Goal: Task Accomplishment & Management: Manage account settings

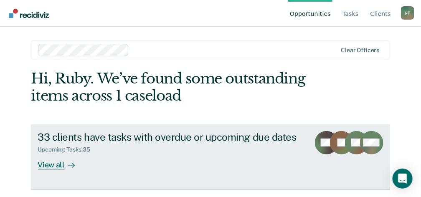
click at [55, 162] on div "View all" at bounding box center [61, 161] width 47 height 16
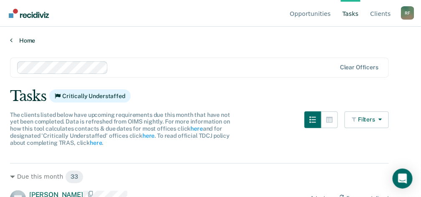
click at [11, 39] on icon at bounding box center [11, 40] width 3 height 7
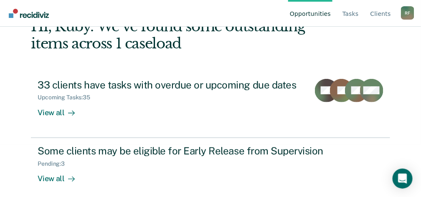
scroll to position [49, 0]
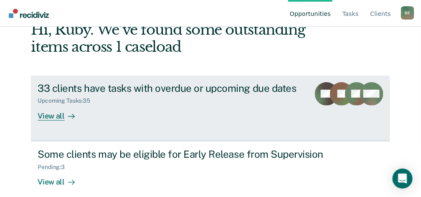
click at [52, 113] on div "View all" at bounding box center [61, 112] width 47 height 16
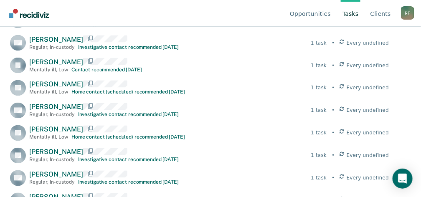
scroll to position [313, 0]
click at [51, 66] on span "[PERSON_NAME]" at bounding box center [56, 62] width 54 height 8
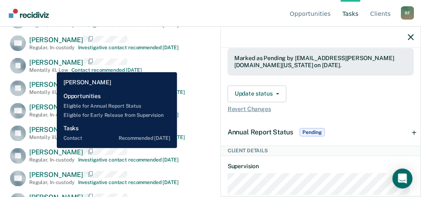
scroll to position [274, 0]
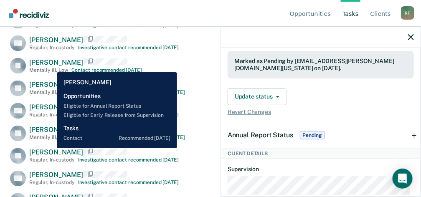
click at [192, 62] on div "JF Jose Flores Mentally ill , Low Contact recommended in 22 days 1 task • Every…" at bounding box center [199, 66] width 379 height 16
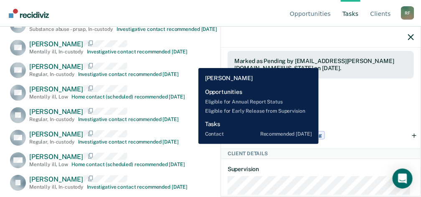
scroll to position [627, 0]
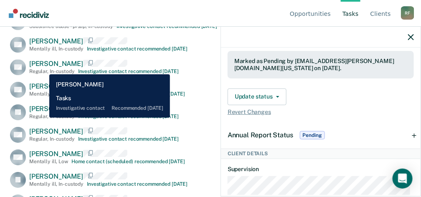
click at [43, 68] on span "[PERSON_NAME]" at bounding box center [56, 64] width 54 height 8
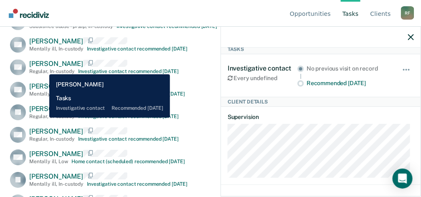
scroll to position [0, 0]
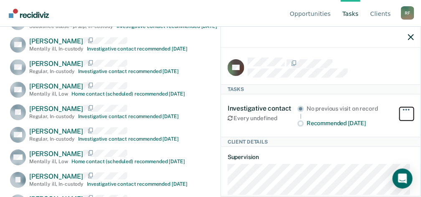
click at [403, 109] on button "button" at bounding box center [407, 113] width 14 height 13
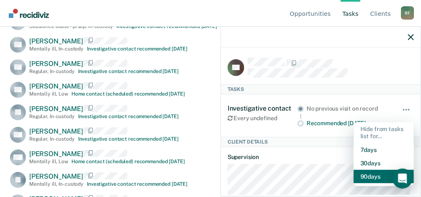
click at [369, 176] on button "90 days" at bounding box center [384, 176] width 60 height 13
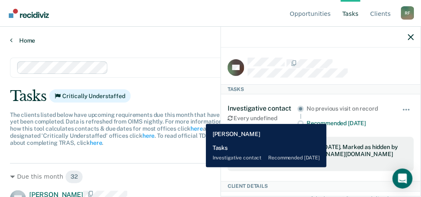
click at [10, 38] on icon at bounding box center [11, 40] width 3 height 7
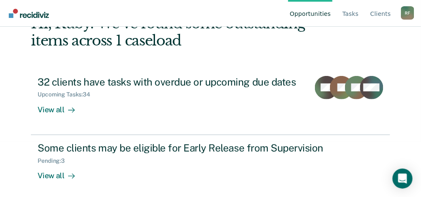
scroll to position [50, 0]
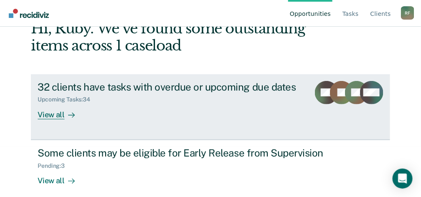
click at [52, 116] on div "View all" at bounding box center [61, 111] width 47 height 16
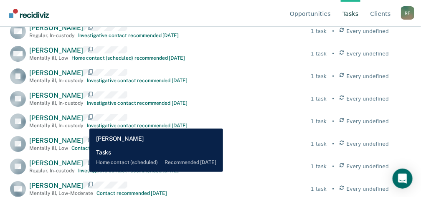
scroll to position [713, 0]
